Goal: Task Accomplishment & Management: Manage account settings

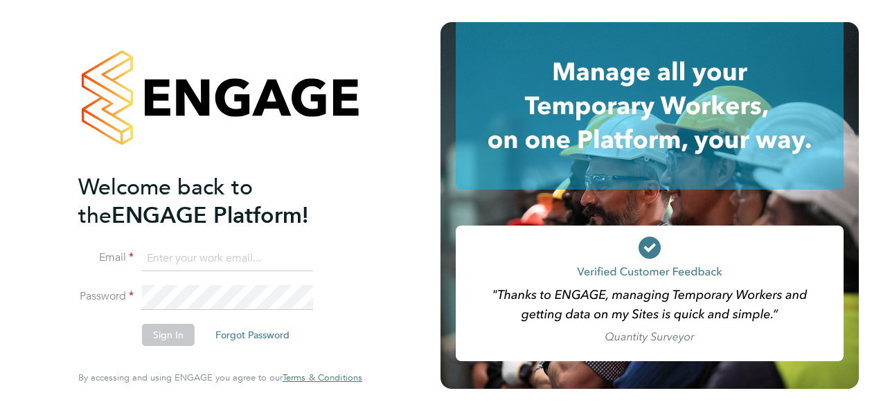
type input "[EMAIL_ADDRESS][DOMAIN_NAME]"
click at [172, 335] on button "Sign In" at bounding box center [168, 335] width 53 height 22
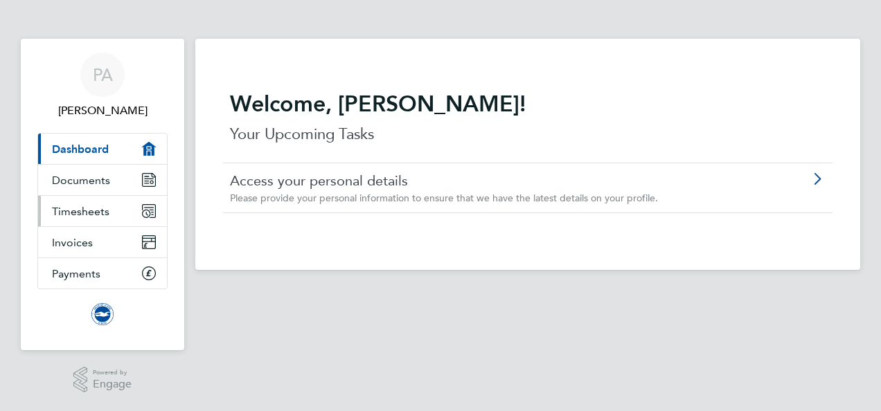
click at [100, 208] on span "Timesheets" at bounding box center [80, 211] width 57 height 13
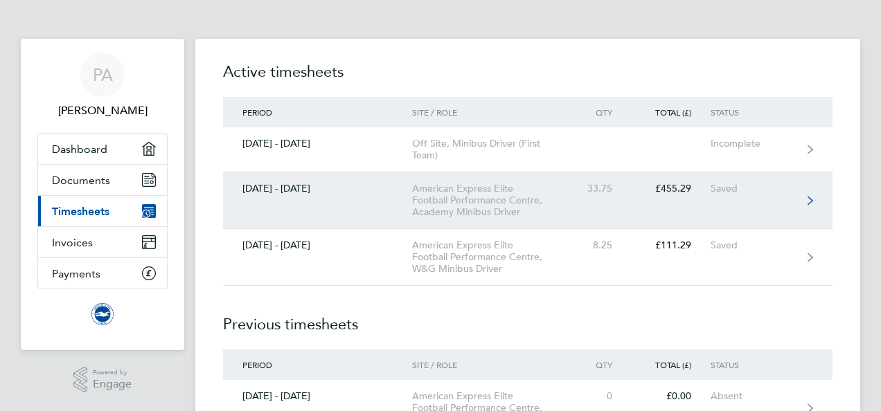
click at [808, 202] on icon at bounding box center [811, 201] width 6 height 10
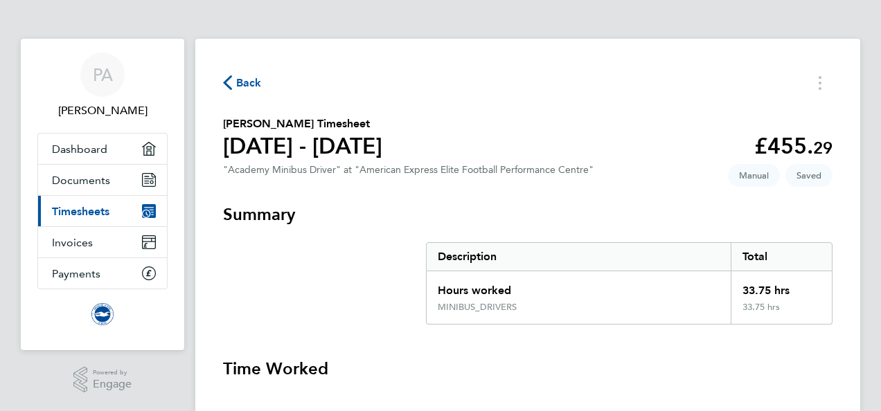
click at [809, 364] on h3 "Time Worked" at bounding box center [527, 369] width 609 height 22
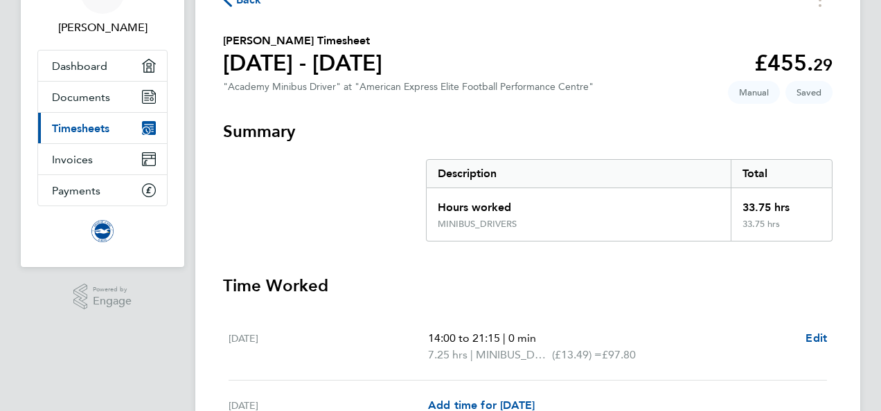
scroll to position [55, 0]
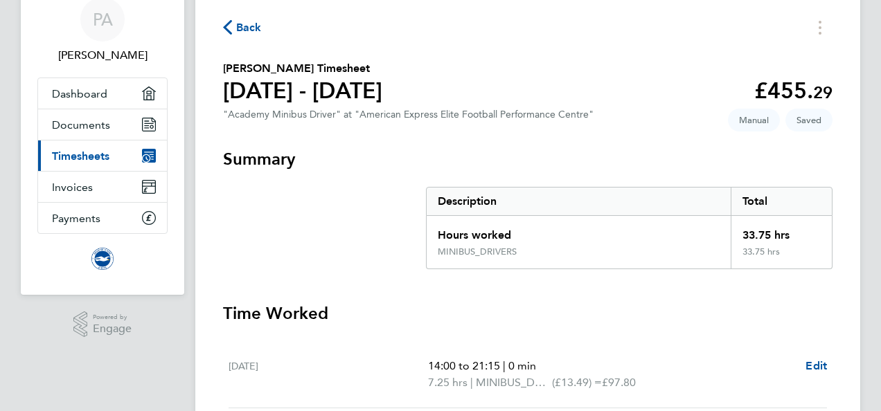
click at [246, 28] on span "Back" at bounding box center [249, 27] width 26 height 17
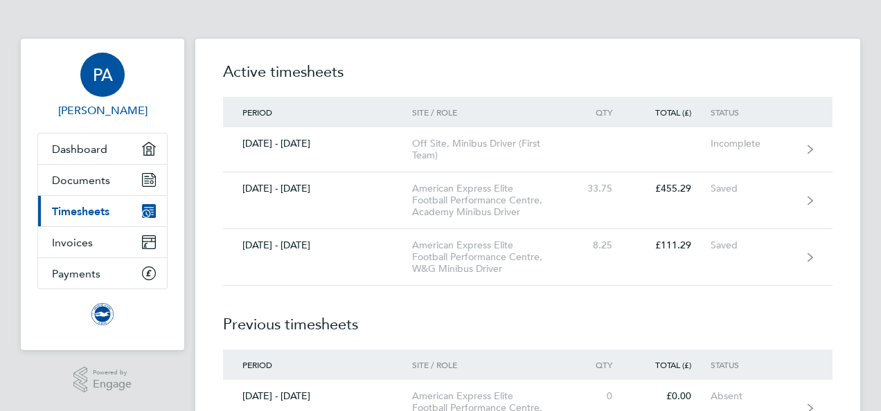
click at [101, 74] on span "PA" at bounding box center [103, 75] width 20 height 18
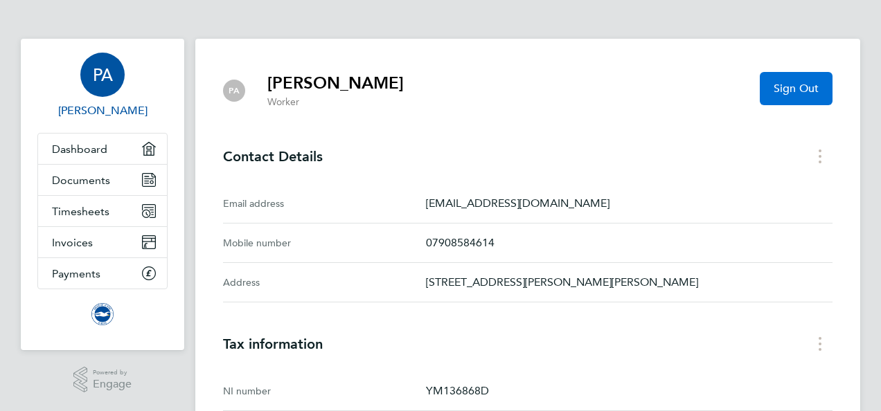
click at [803, 92] on span "Sign Out" at bounding box center [796, 89] width 45 height 14
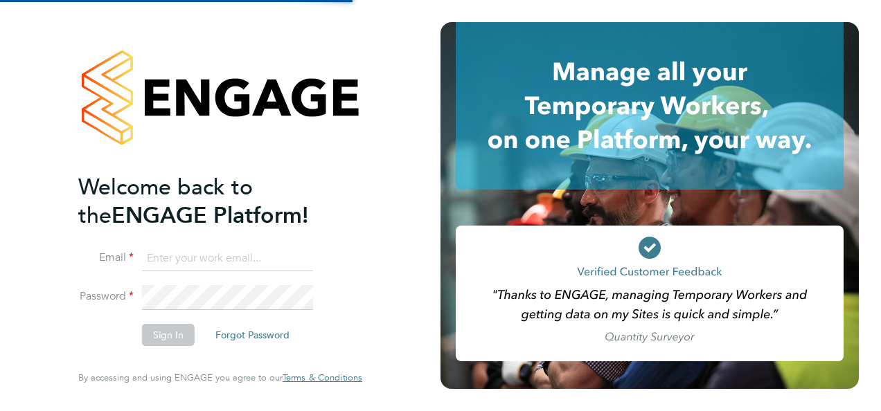
type input "alexanderfamily@sky.com"
